Goal: Task Accomplishment & Management: Complete application form

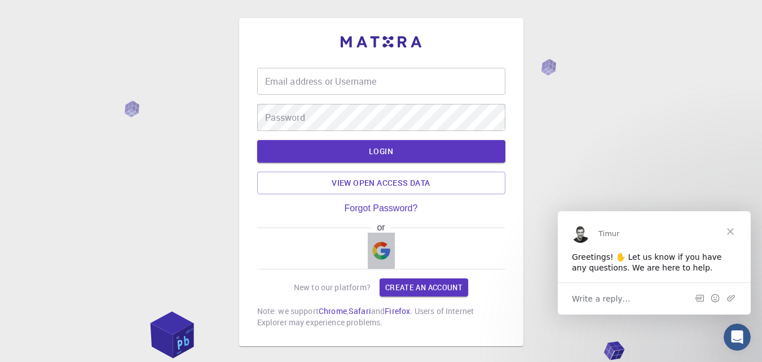
click at [382, 245] on img "button" at bounding box center [381, 250] width 18 height 18
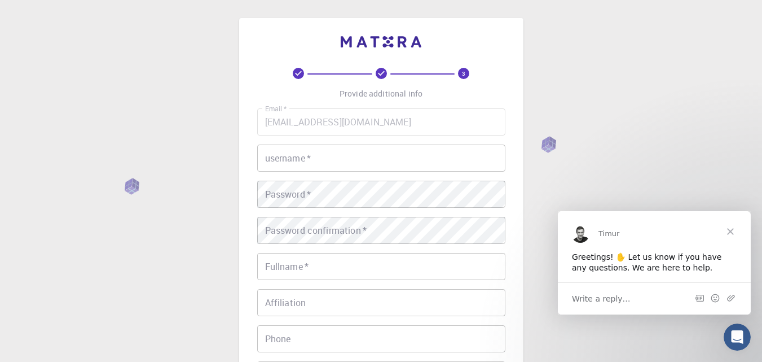
click at [348, 155] on input "username   *" at bounding box center [381, 157] width 248 height 27
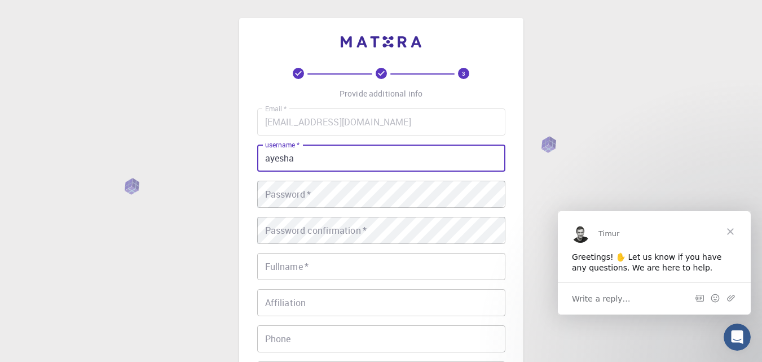
type input "ayesha"
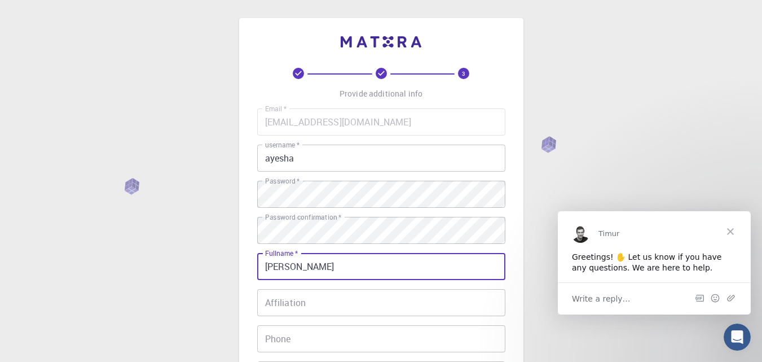
type input "[PERSON_NAME]"
type input "03439511944"
click at [309, 306] on input "Affiliation" at bounding box center [381, 302] width 248 height 27
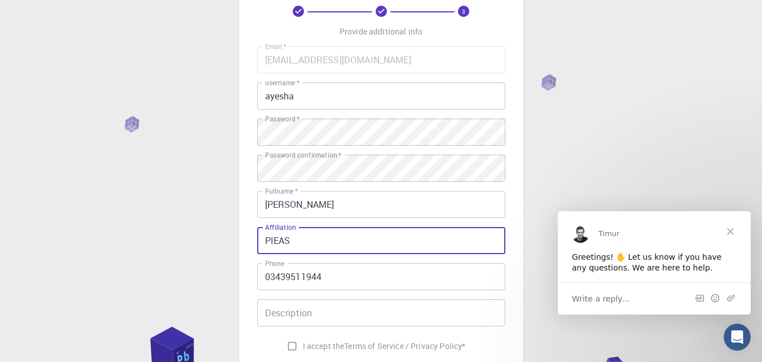
scroll to position [213, 0]
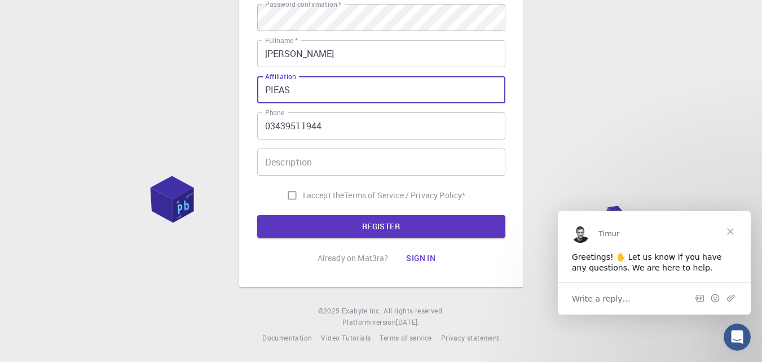
type input "PIEAS"
click at [293, 164] on input "Description" at bounding box center [381, 161] width 248 height 27
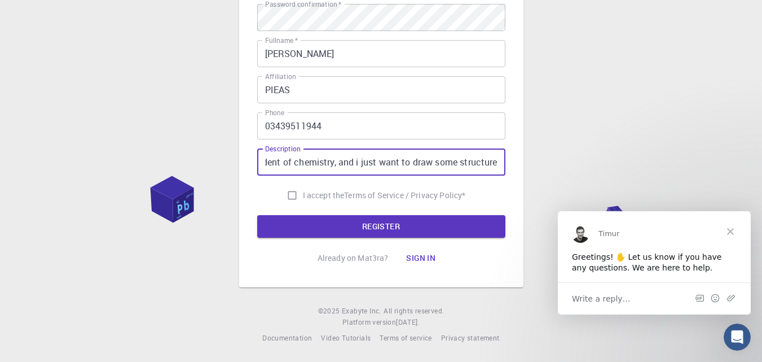
scroll to position [0, 49]
type input "I am a student of chemistry, and i just want to draw some structures"
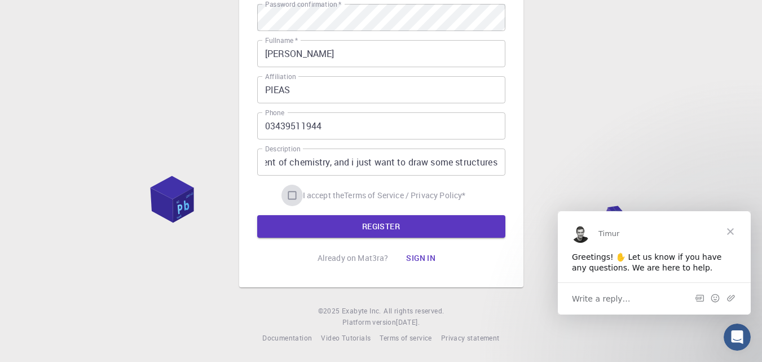
scroll to position [0, 0]
click at [287, 195] on input "I accept the Terms of Service / Privacy Policy *" at bounding box center [291, 194] width 21 height 21
checkbox input "true"
click at [328, 217] on button "REGISTER" at bounding box center [381, 226] width 248 height 23
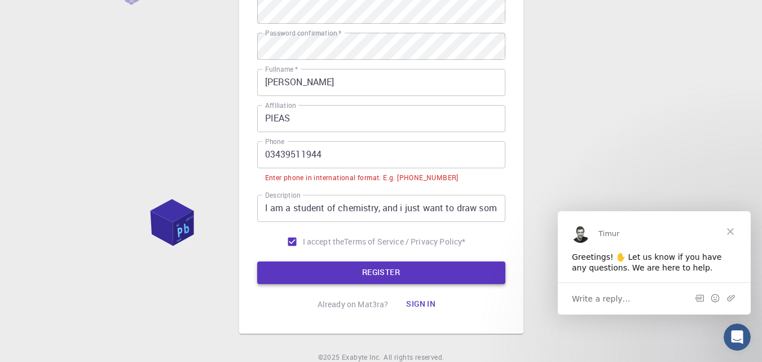
scroll to position [241, 0]
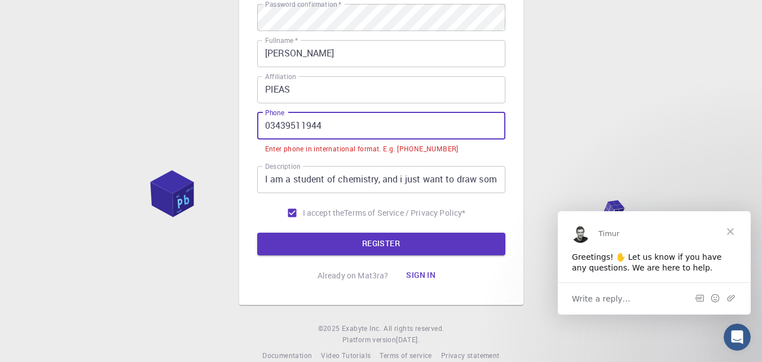
click at [271, 127] on input "03439511944" at bounding box center [381, 125] width 248 height 27
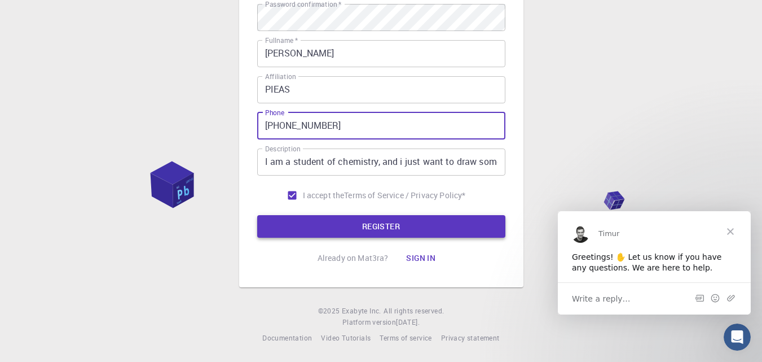
type input "[PHONE_NUMBER]"
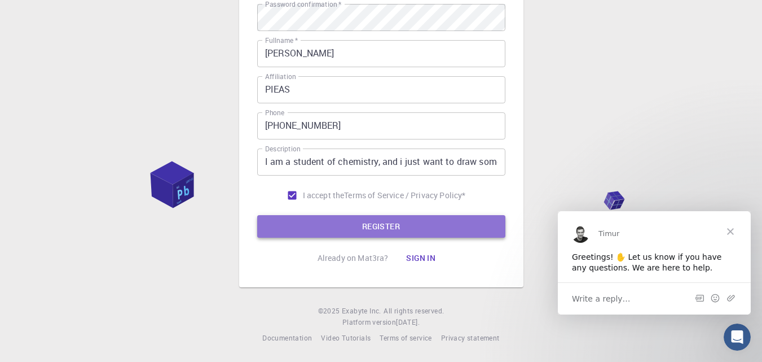
click at [338, 235] on button "REGISTER" at bounding box center [381, 226] width 248 height 23
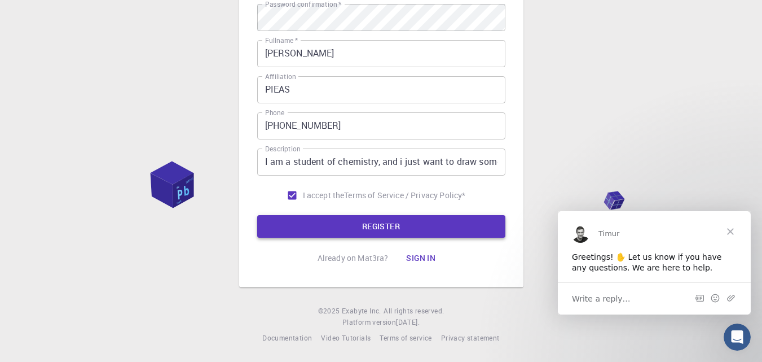
click at [338, 235] on button "REGISTER" at bounding box center [381, 226] width 248 height 23
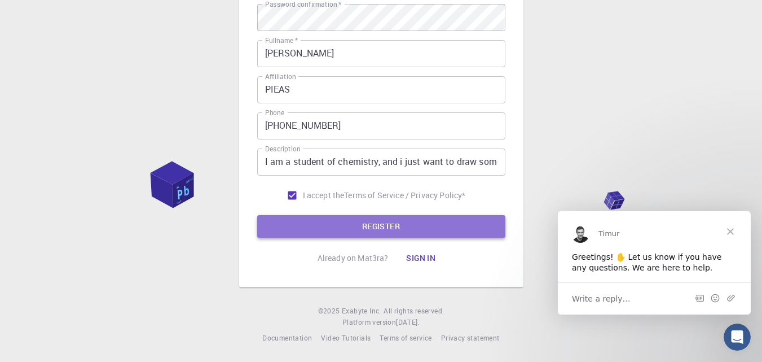
click at [372, 230] on button "REGISTER" at bounding box center [381, 226] width 248 height 23
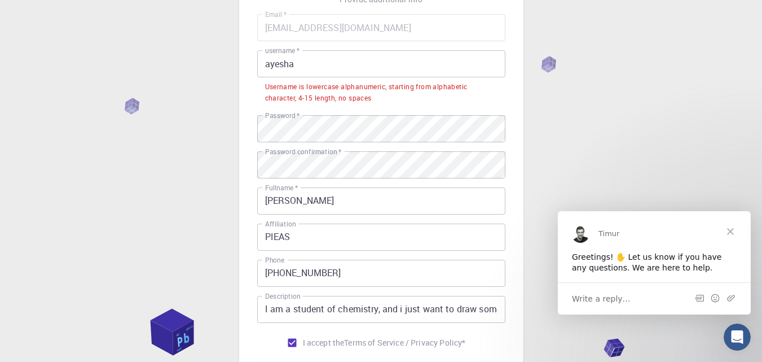
scroll to position [0, 0]
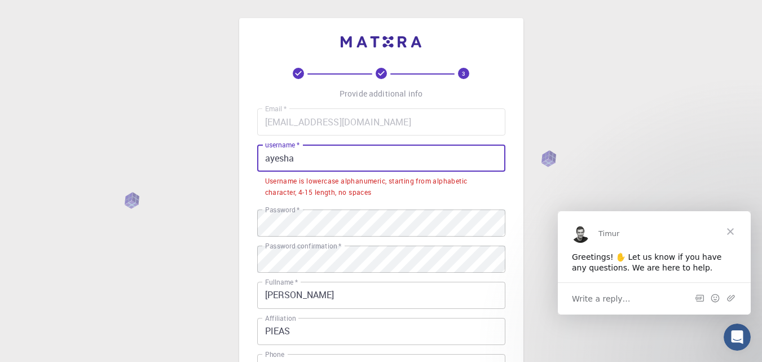
click at [306, 164] on input "ayesha" at bounding box center [381, 157] width 248 height 27
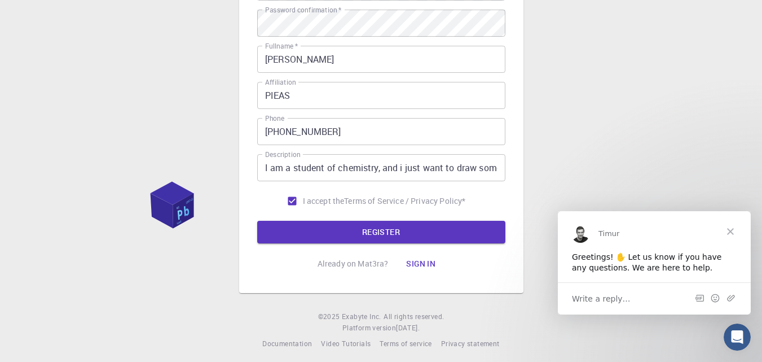
scroll to position [213, 0]
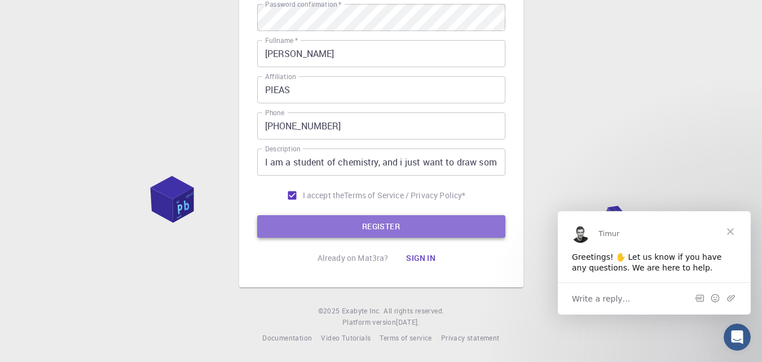
click at [397, 232] on button "REGISTER" at bounding box center [381, 226] width 248 height 23
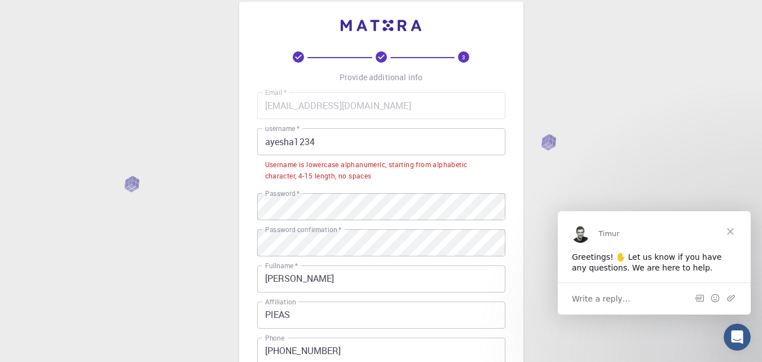
scroll to position [0, 0]
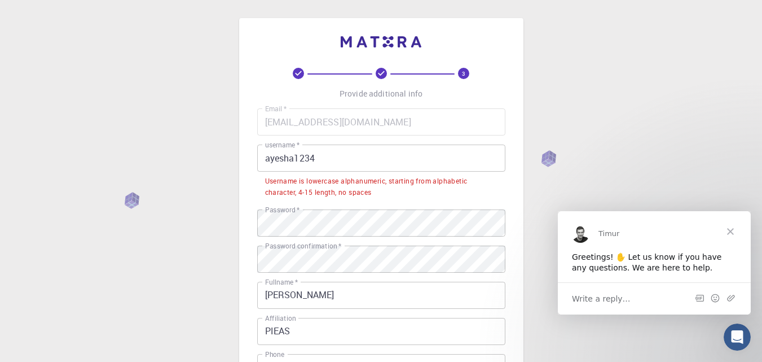
click at [269, 157] on input "ayesha1234" at bounding box center [381, 157] width 248 height 27
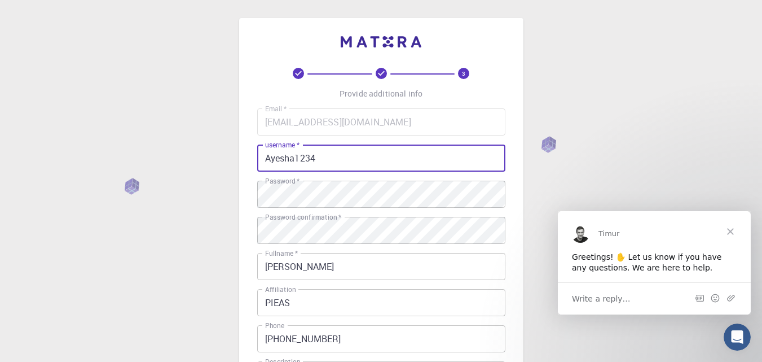
scroll to position [213, 0]
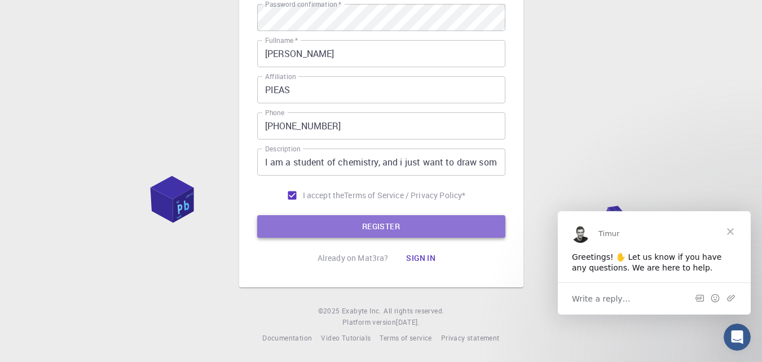
click at [441, 226] on button "REGISTER" at bounding box center [381, 226] width 248 height 23
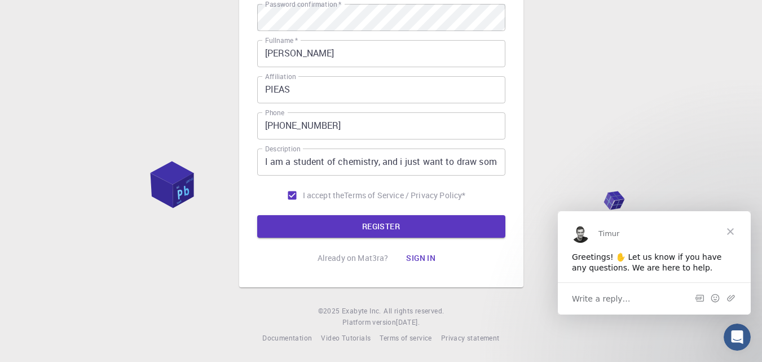
scroll to position [0, 0]
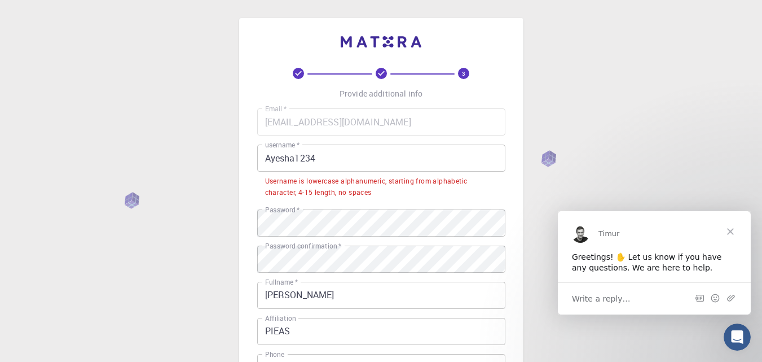
click at [295, 162] on input "Ayesha1234" at bounding box center [381, 157] width 248 height 27
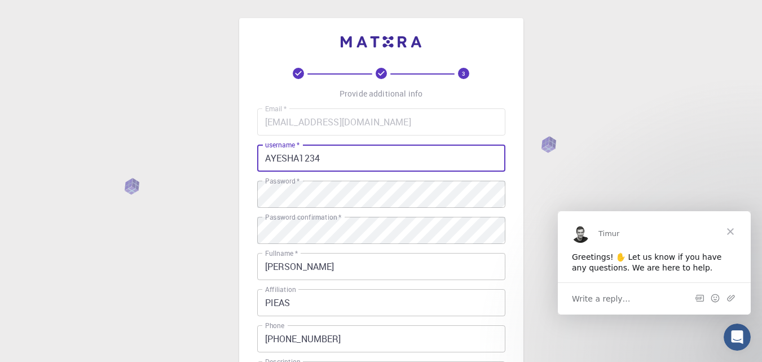
scroll to position [213, 0]
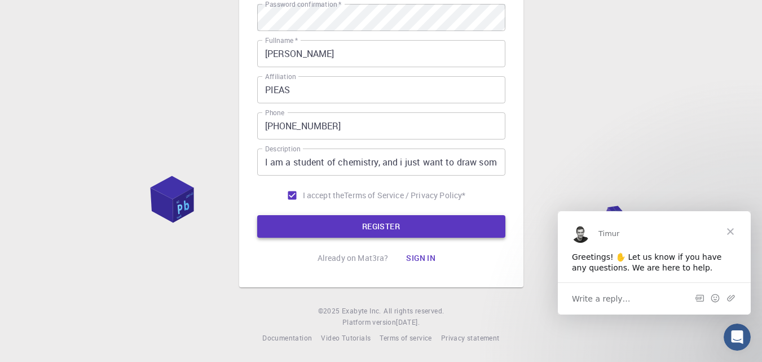
type input "AYESHA1234"
click at [429, 230] on button "REGISTER" at bounding box center [381, 226] width 248 height 23
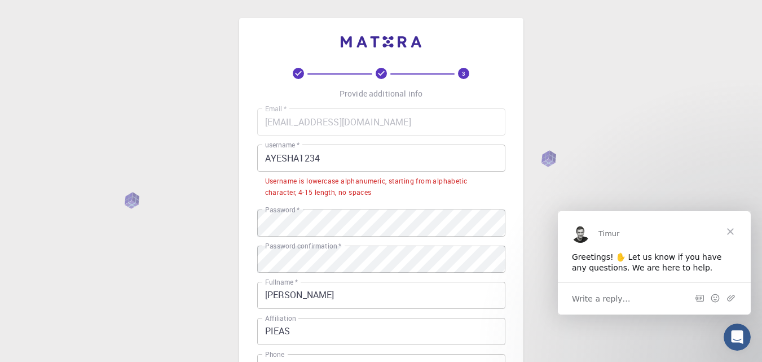
click at [733, 231] on span "Close" at bounding box center [730, 230] width 41 height 41
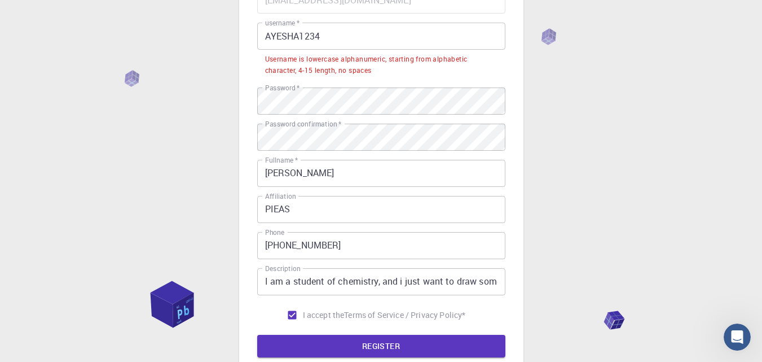
scroll to position [74, 0]
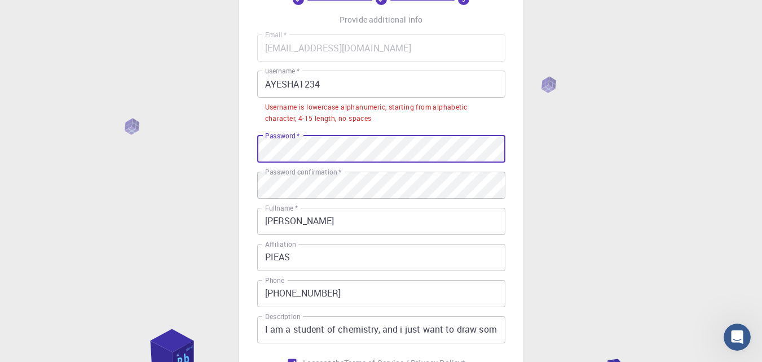
click at [619, 146] on div "3 Provide additional info Email   * [EMAIL_ADDRESS][DOMAIN_NAME] Email   * user…" at bounding box center [381, 227] width 762 height 603
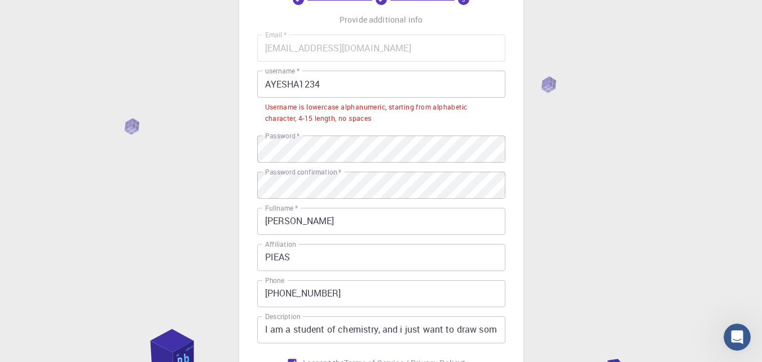
scroll to position [0, 0]
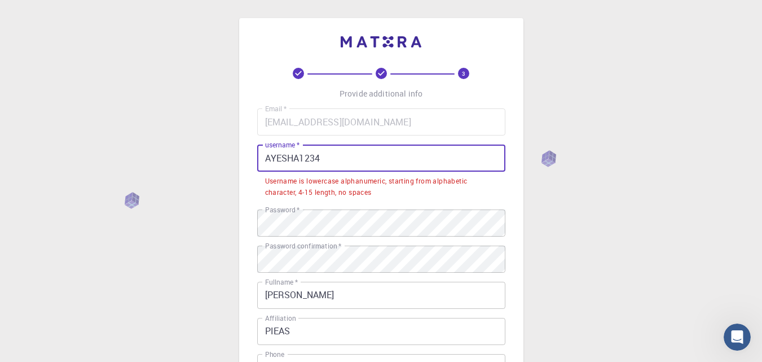
drag, startPoint x: 327, startPoint y: 158, endPoint x: 244, endPoint y: 162, distance: 82.5
click at [244, 162] on div "3 Provide additional info Email   * [EMAIL_ADDRESS][DOMAIN_NAME] Email   * user…" at bounding box center [381, 273] width 284 height 511
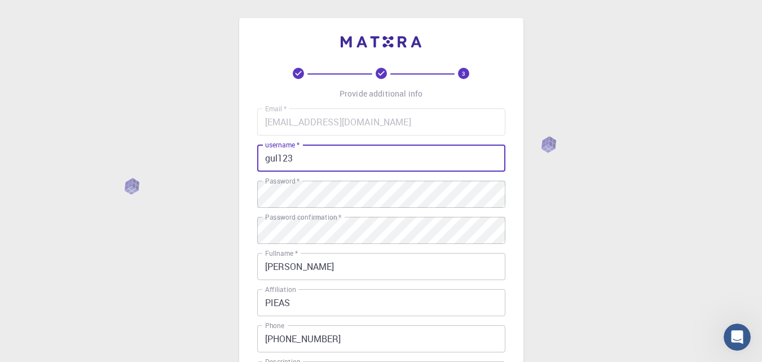
type input "gul123"
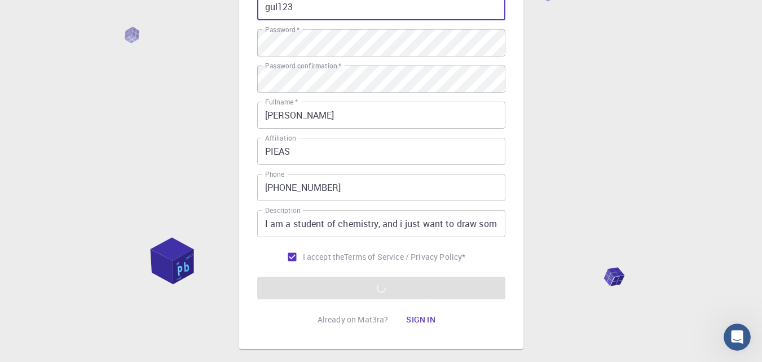
scroll to position [154, 0]
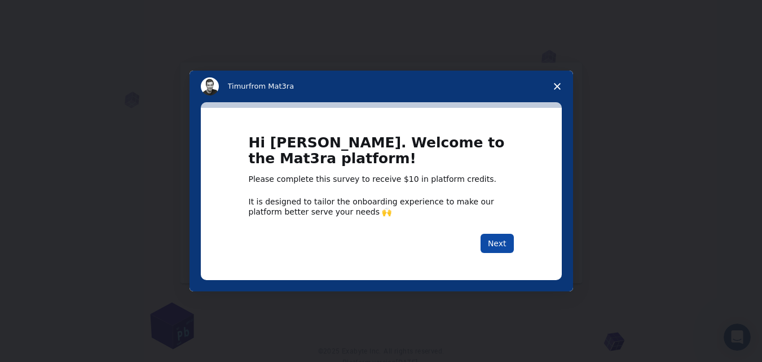
click at [499, 247] on button "Next" at bounding box center [497, 243] width 33 height 19
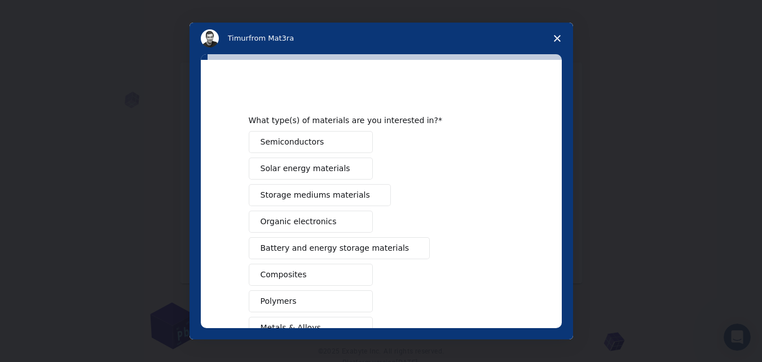
click at [315, 140] on button "Semiconductors" at bounding box center [311, 142] width 124 height 22
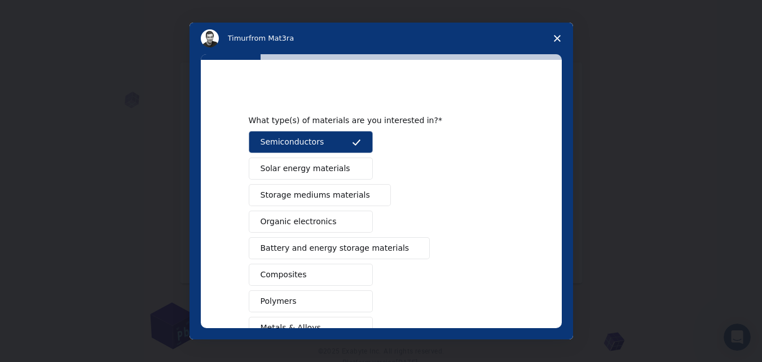
click at [358, 249] on span "Battery and energy storage materials" at bounding box center [335, 248] width 149 height 12
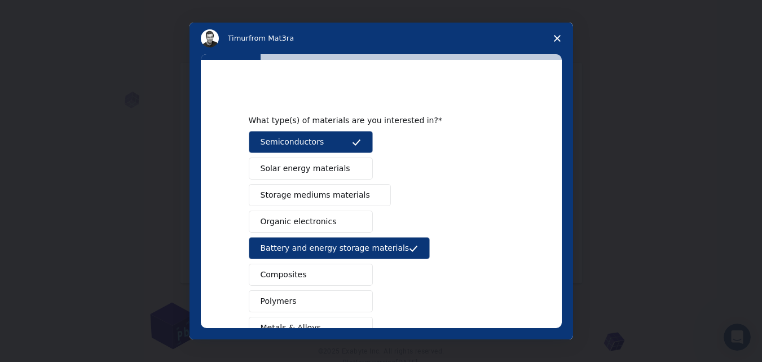
click at [335, 274] on button "Composites" at bounding box center [311, 274] width 124 height 22
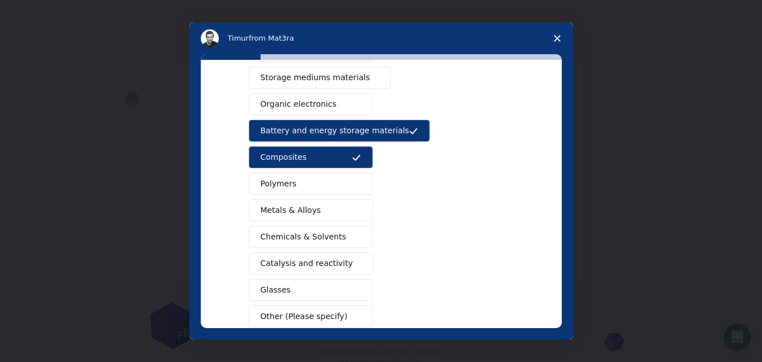
scroll to position [144, 0]
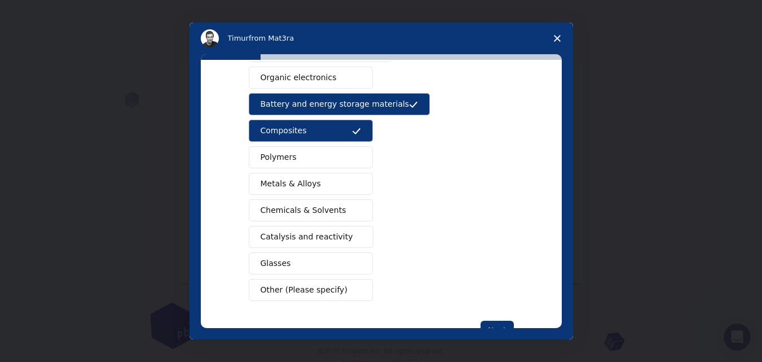
click at [279, 190] on span "Metals & Alloys" at bounding box center [291, 184] width 60 height 12
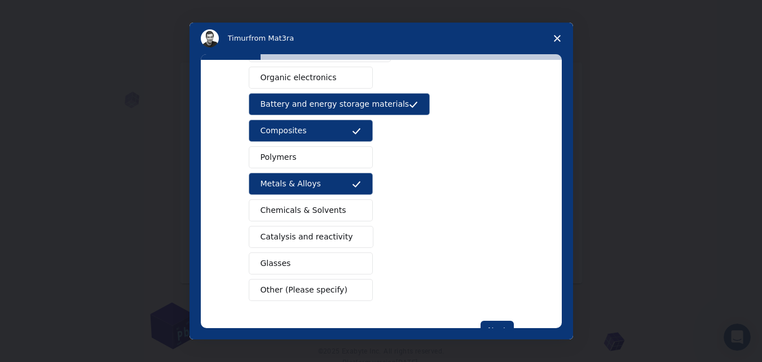
click at [262, 259] on span "Glasses" at bounding box center [276, 263] width 30 height 12
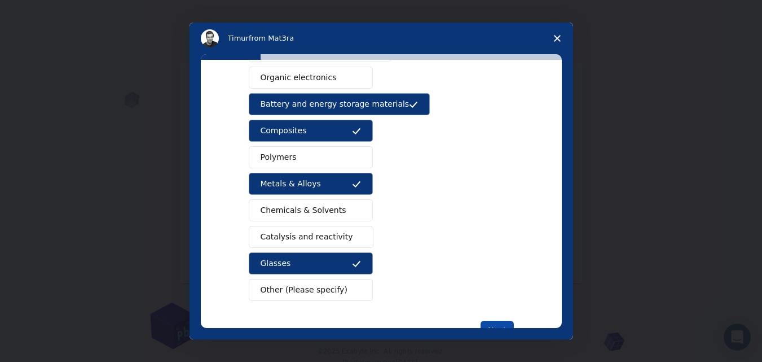
click at [505, 327] on button "Next" at bounding box center [497, 329] width 33 height 19
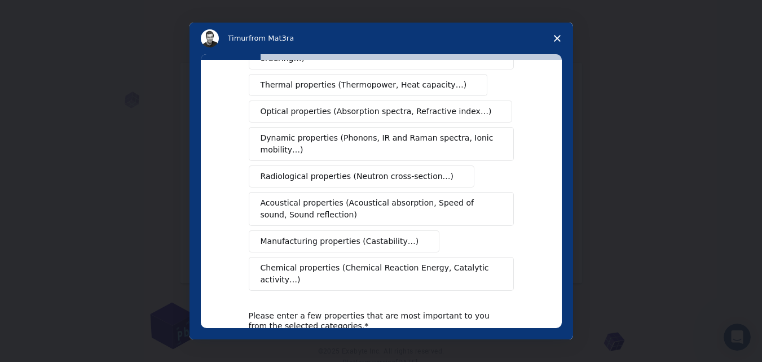
scroll to position [0, 0]
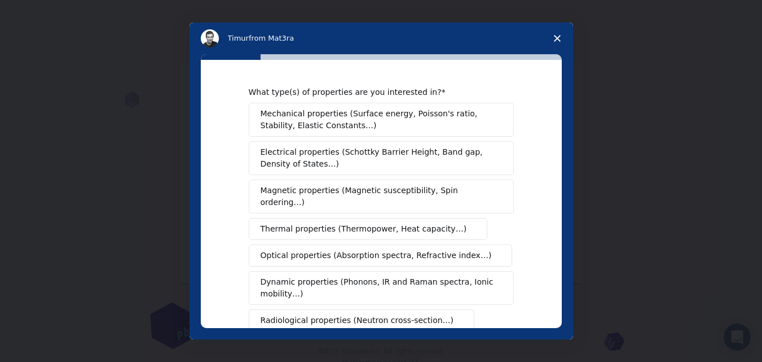
click at [330, 249] on span "Optical properties (Absorption spectra, Refractive index…)" at bounding box center [376, 255] width 231 height 12
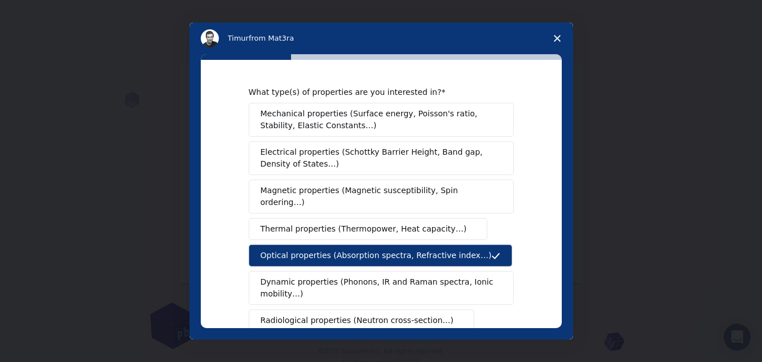
click at [415, 163] on span "Electrical properties (Schottky Barrier Height, Band gap, Density of States…)" at bounding box center [378, 158] width 235 height 24
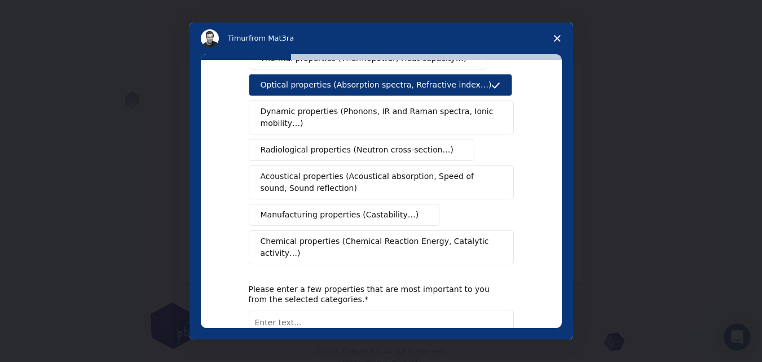
scroll to position [241, 0]
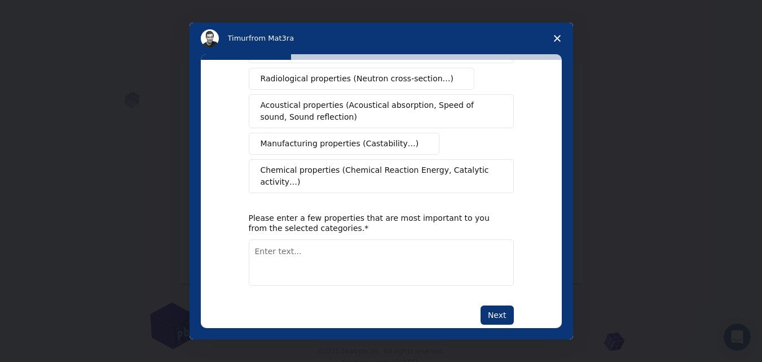
click at [298, 239] on textarea "Enter text..." at bounding box center [381, 262] width 265 height 46
type textarea "electrochemical optical"
click at [494, 305] on button "Next" at bounding box center [497, 314] width 33 height 19
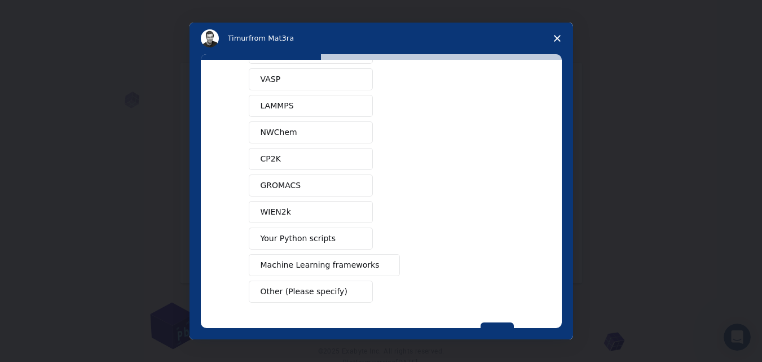
scroll to position [92, 0]
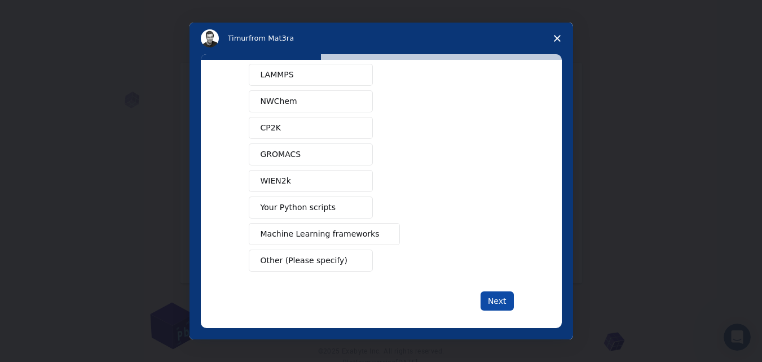
click at [494, 301] on button "Next" at bounding box center [497, 300] width 33 height 19
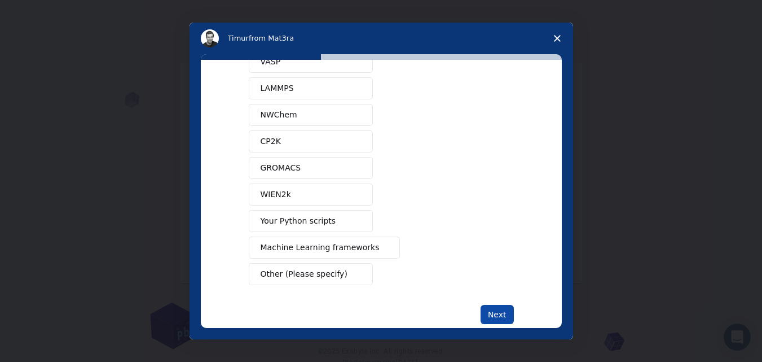
scroll to position [49, 0]
